Goal: Task Accomplishment & Management: Use online tool/utility

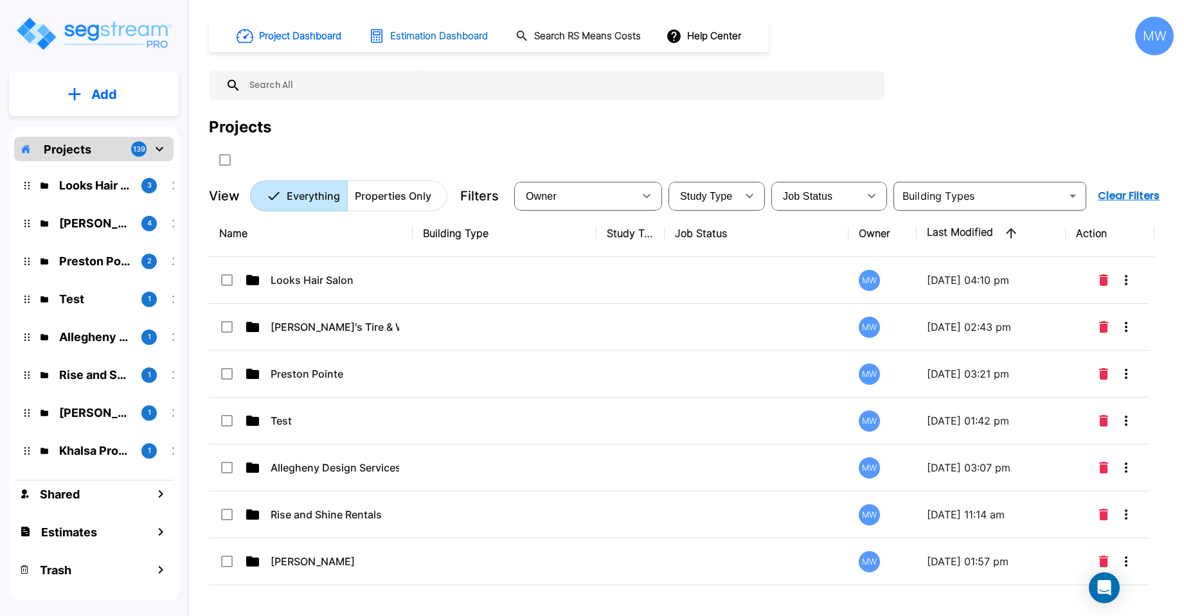
click at [459, 37] on h1 "Estimation Dashboard" at bounding box center [439, 36] width 98 height 15
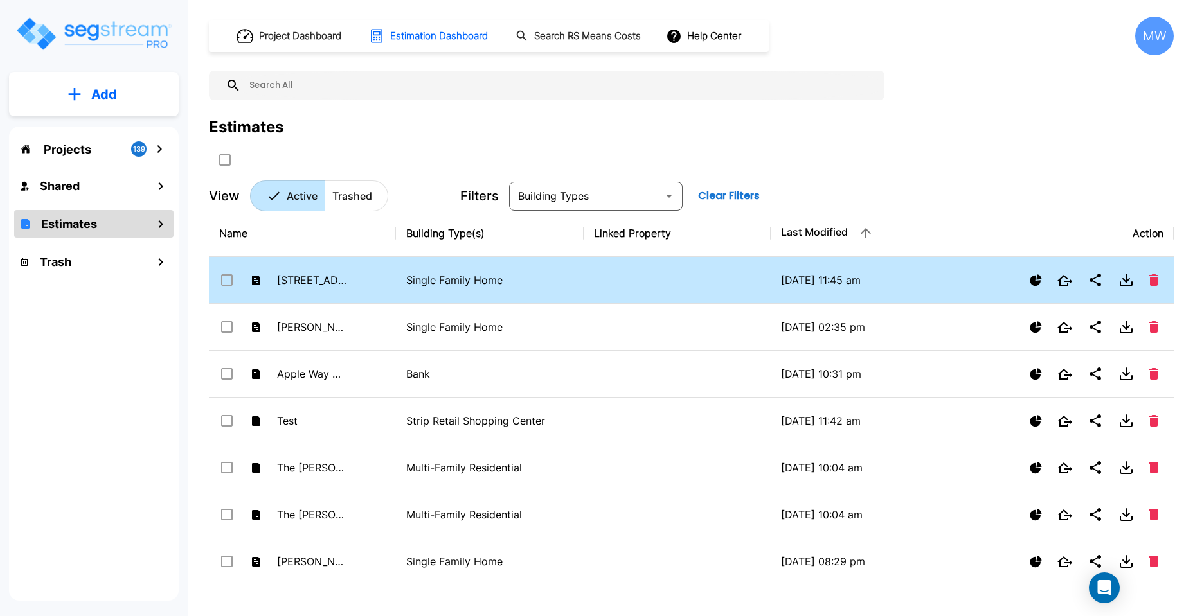
click at [256, 280] on icon at bounding box center [256, 281] width 12 height 12
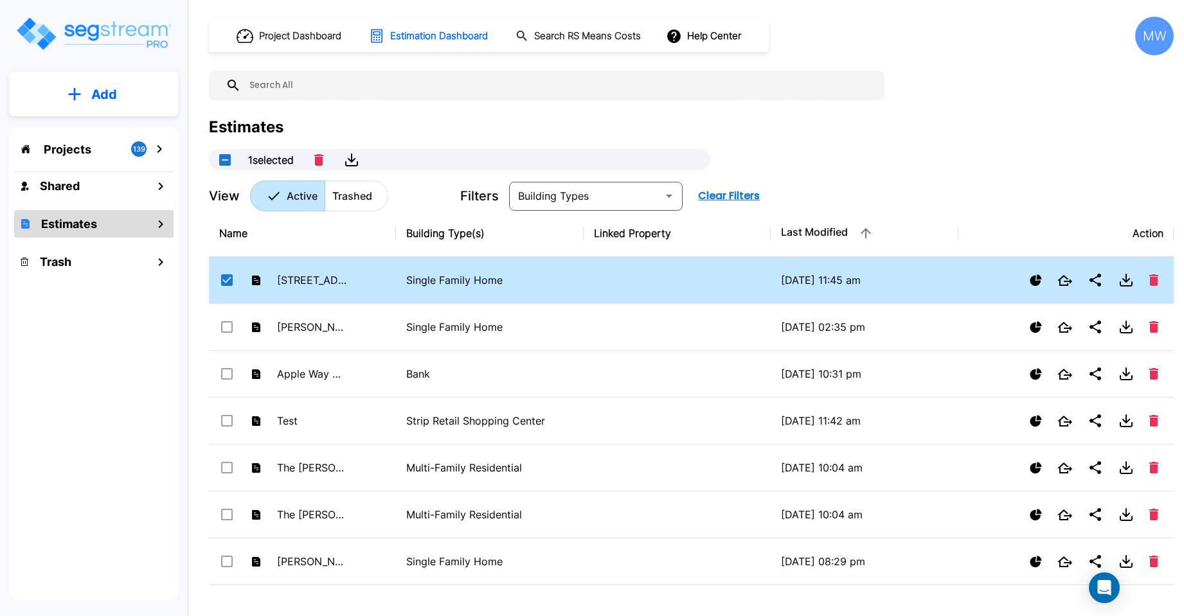
click at [256, 280] on icon at bounding box center [256, 281] width 12 height 12
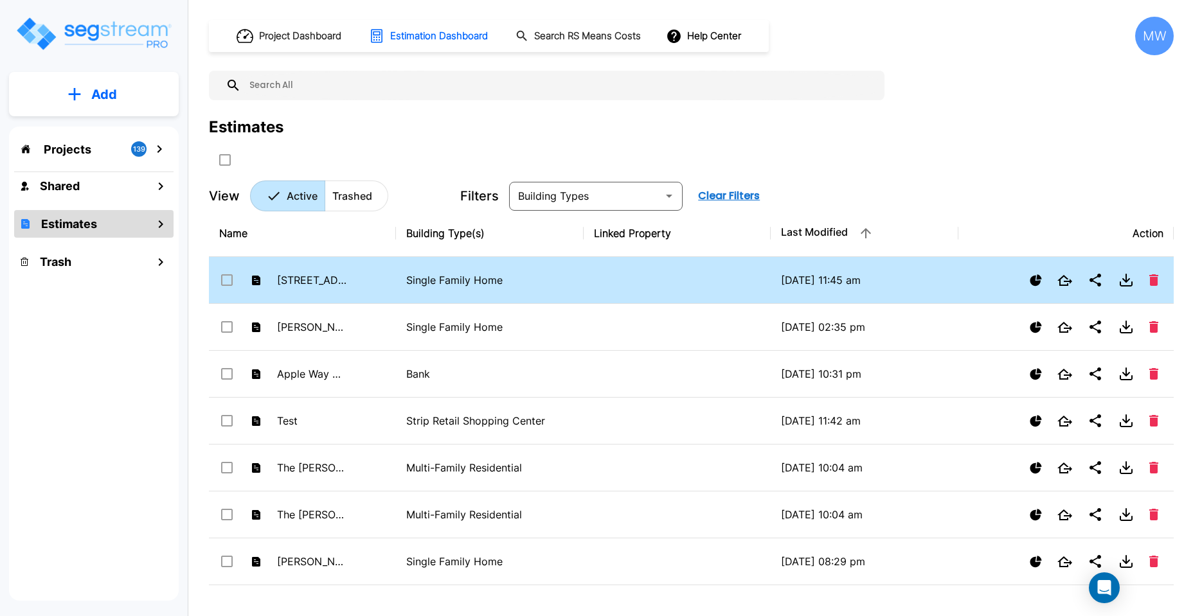
click at [256, 280] on icon at bounding box center [256, 281] width 12 height 12
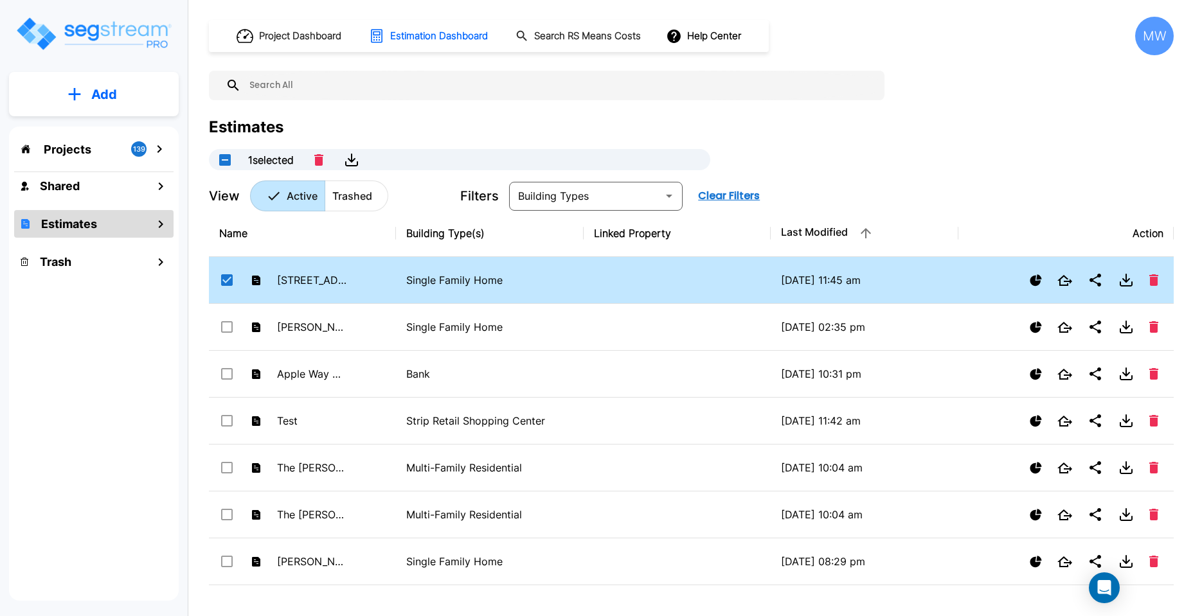
click at [468, 282] on p "Single Family Home" at bounding box center [489, 280] width 166 height 15
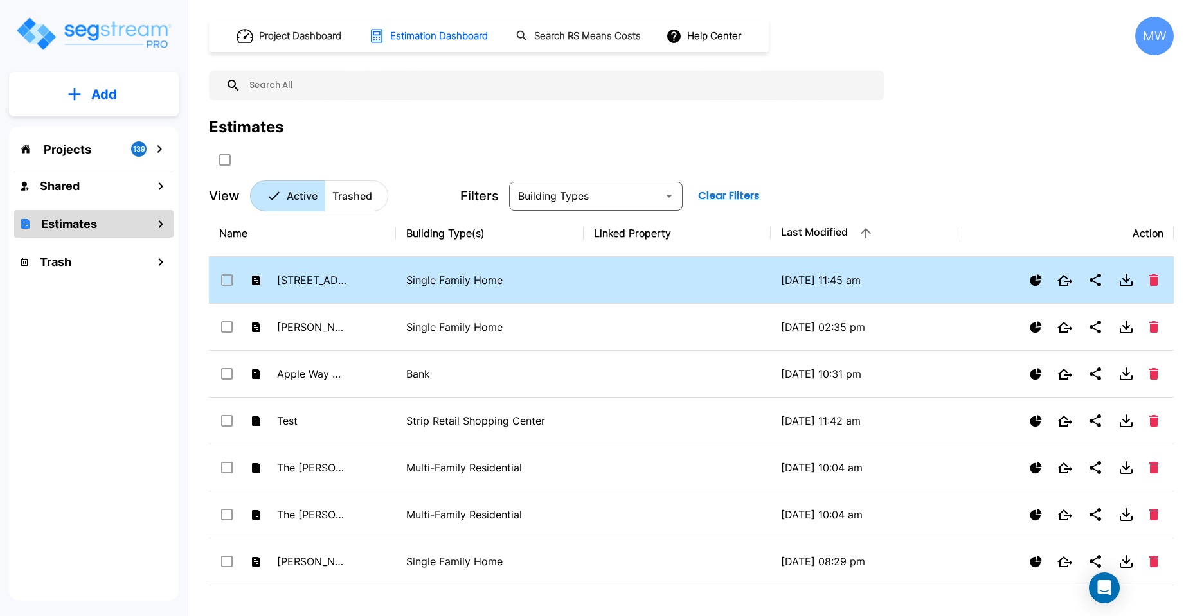
click at [468, 282] on p "Single Family Home" at bounding box center [489, 280] width 166 height 15
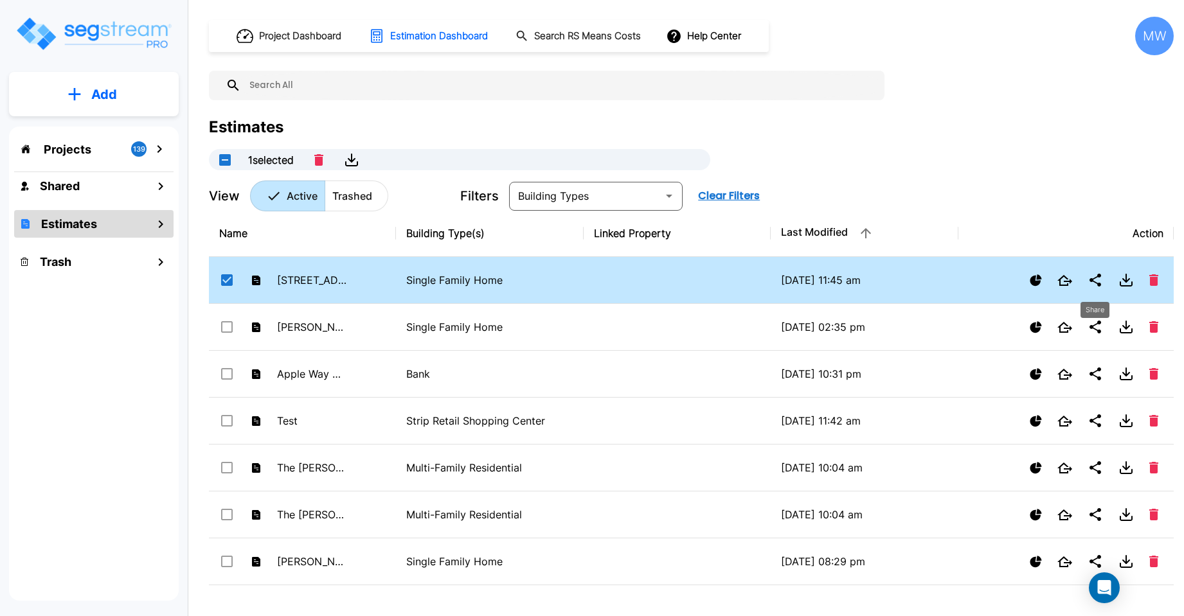
click at [1097, 277] on icon "Share" at bounding box center [1095, 280] width 12 height 13
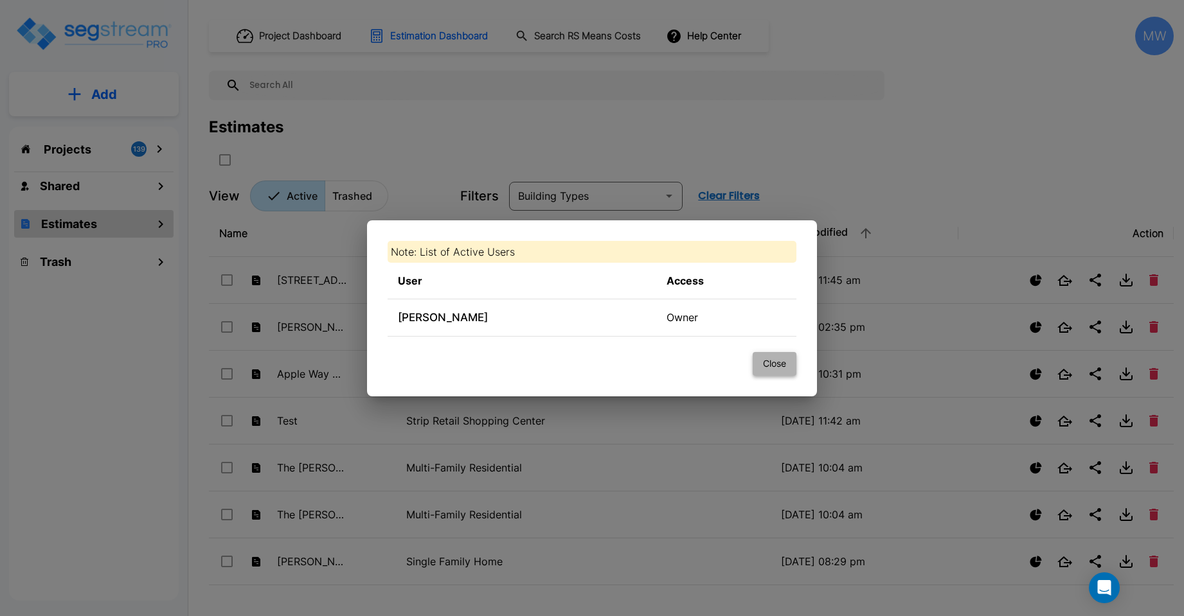
click at [782, 358] on button "Close" at bounding box center [775, 364] width 44 height 24
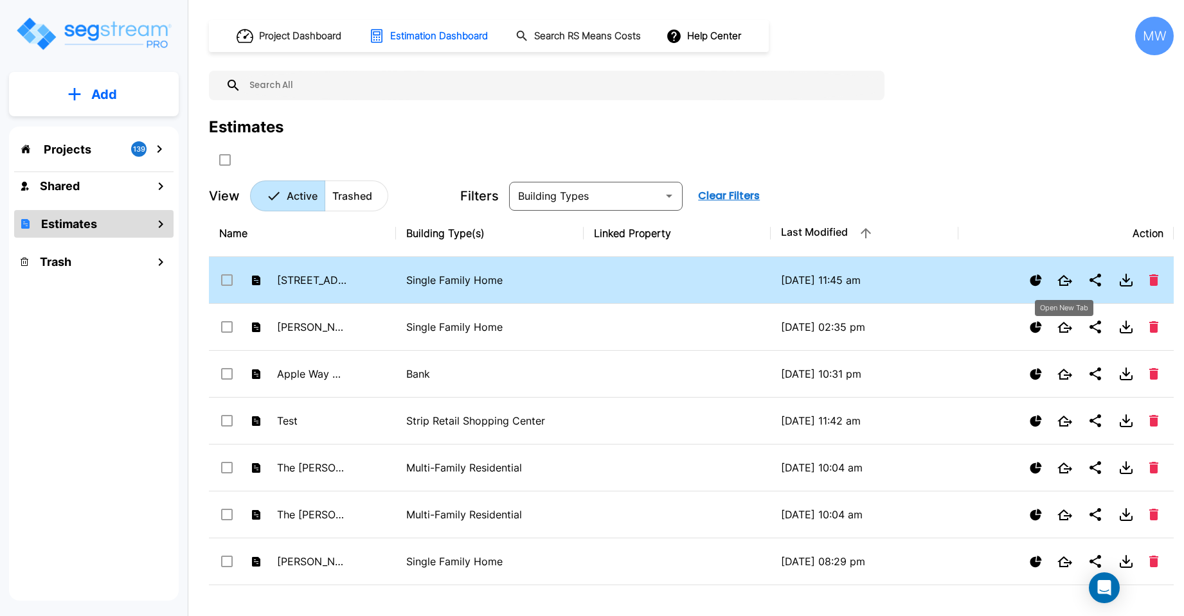
click at [1067, 279] on icon "Open New Tab" at bounding box center [1064, 280] width 15 height 11
checkbox input "true"
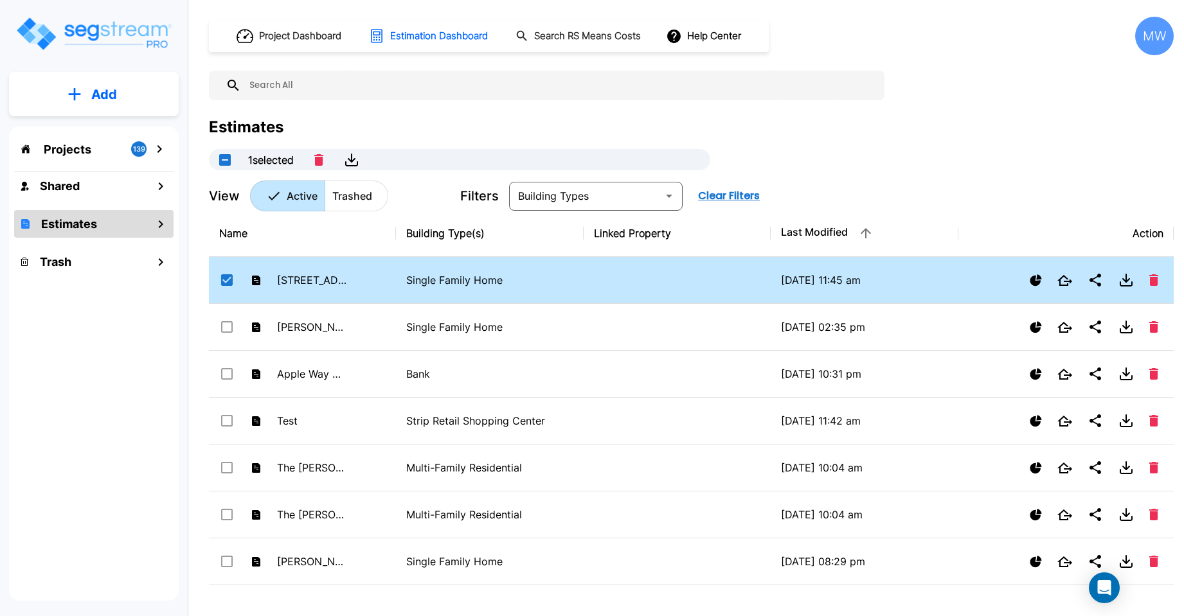
click at [1152, 32] on div "MW" at bounding box center [1154, 36] width 39 height 39
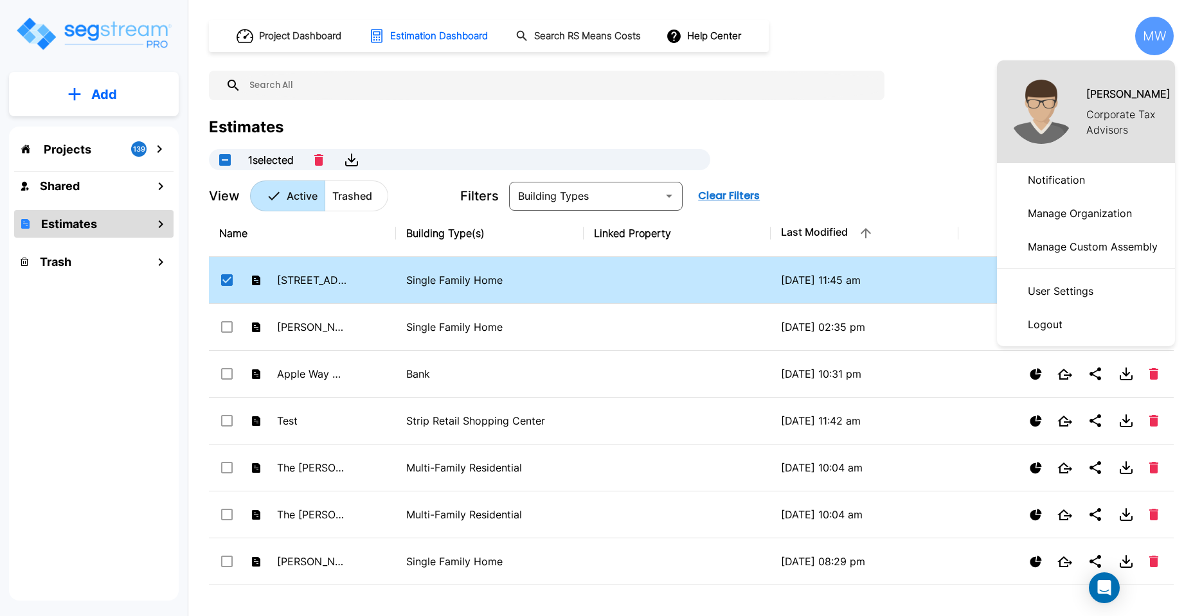
click at [1041, 319] on p "Logout" at bounding box center [1045, 325] width 45 height 26
